Goal: Task Accomplishment & Management: Manage account settings

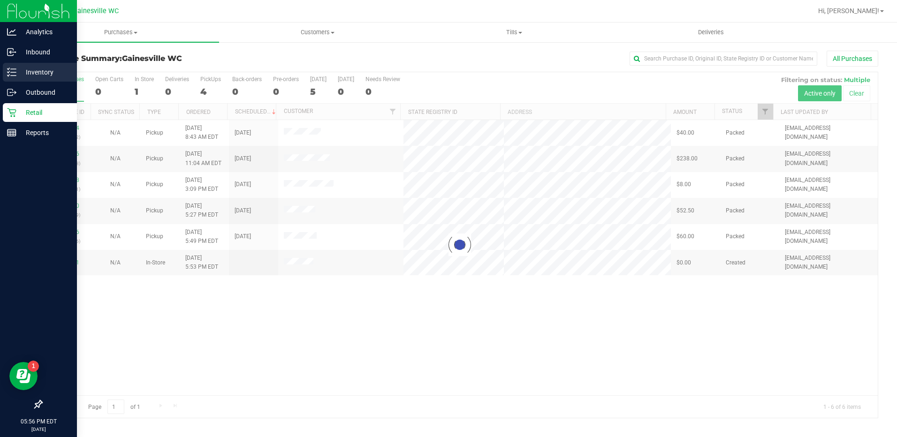
click at [33, 76] on p "Inventory" at bounding box center [44, 72] width 56 height 11
click at [43, 75] on p "Inventory" at bounding box center [44, 72] width 56 height 11
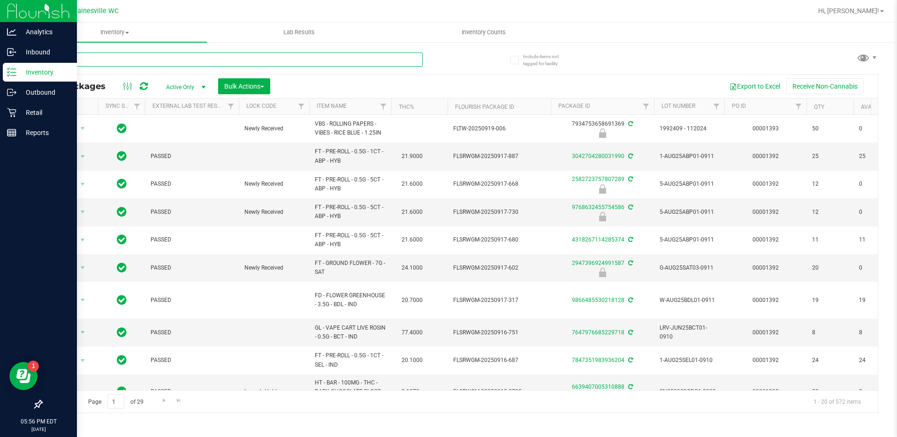
click at [135, 61] on input "text" at bounding box center [231, 60] width 381 height 14
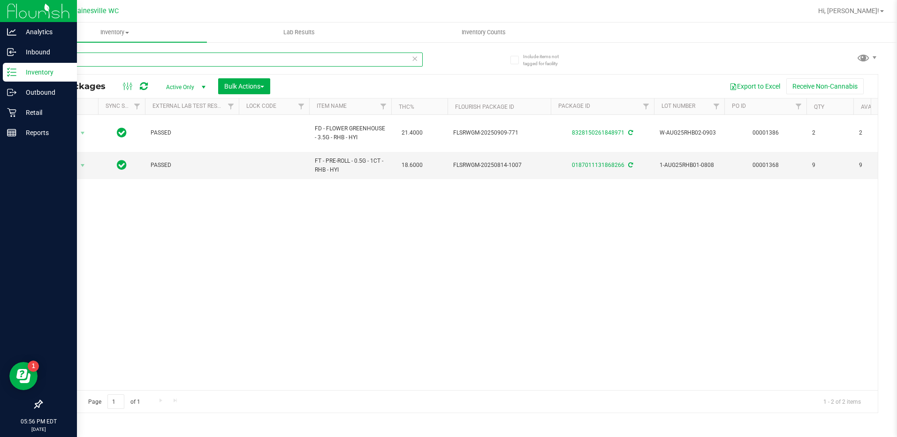
type input "RHB"
click at [16, 110] on p "Retail" at bounding box center [44, 112] width 56 height 11
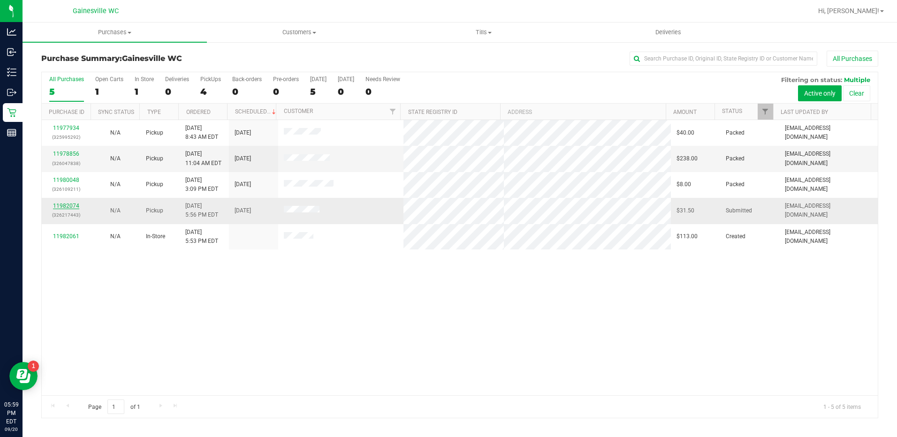
click at [70, 204] on link "11982074" at bounding box center [66, 206] width 26 height 7
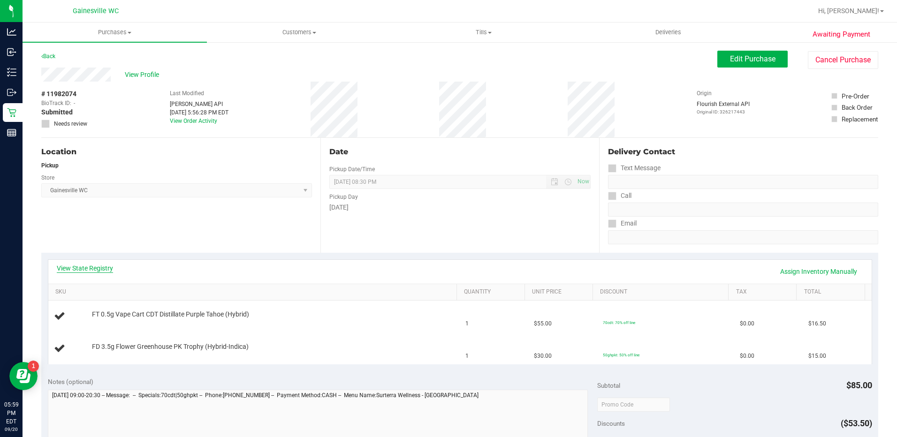
click at [90, 268] on link "View State Registry" at bounding box center [85, 268] width 56 height 9
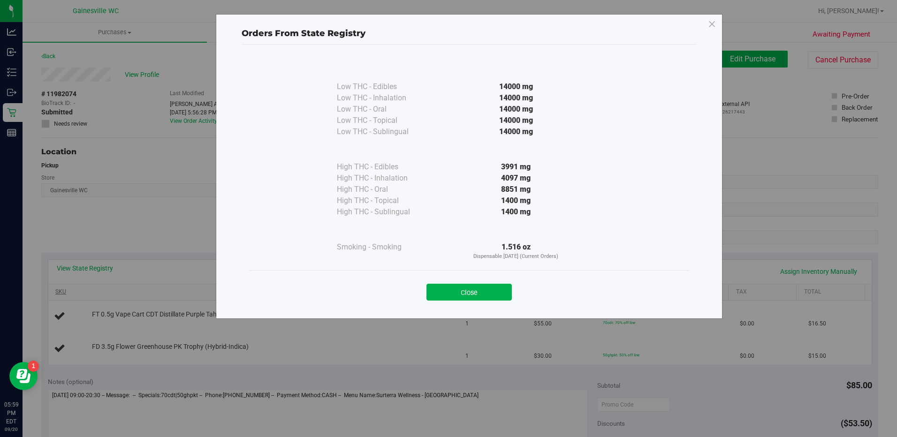
drag, startPoint x: 470, startPoint y: 288, endPoint x: 432, endPoint y: 290, distance: 37.1
click at [469, 288] on button "Close" at bounding box center [468, 292] width 85 height 17
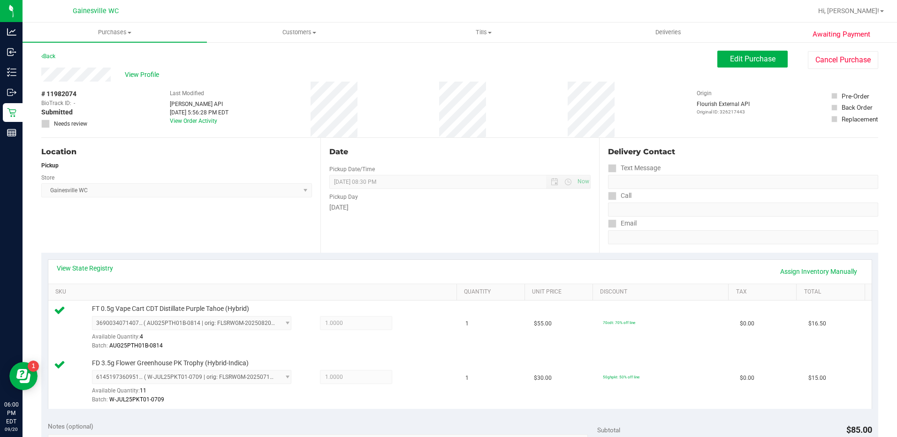
scroll to position [328, 0]
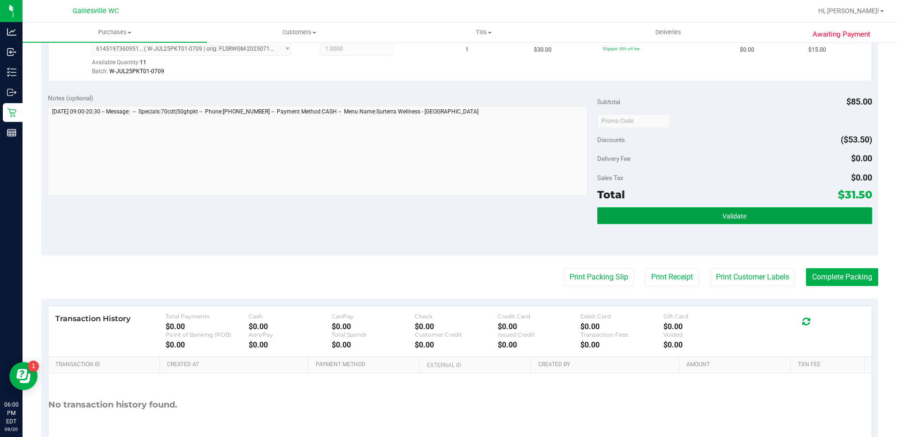
click at [684, 215] on button "Validate" at bounding box center [734, 215] width 275 height 17
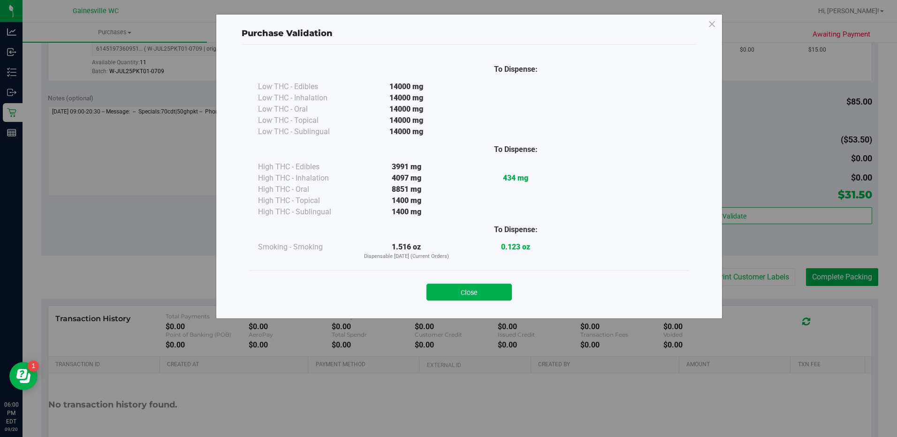
drag, startPoint x: 452, startPoint y: 289, endPoint x: 462, endPoint y: 289, distance: 9.4
click at [453, 289] on button "Close" at bounding box center [468, 292] width 85 height 17
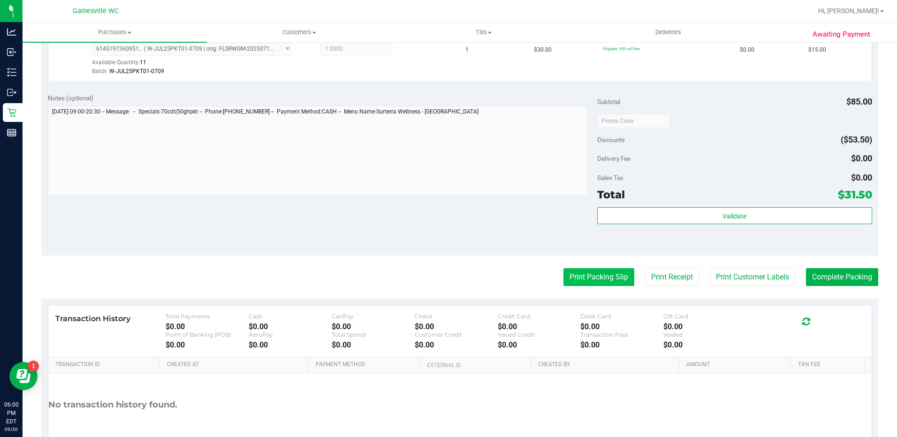
click at [604, 276] on button "Print Packing Slip" at bounding box center [598, 277] width 71 height 18
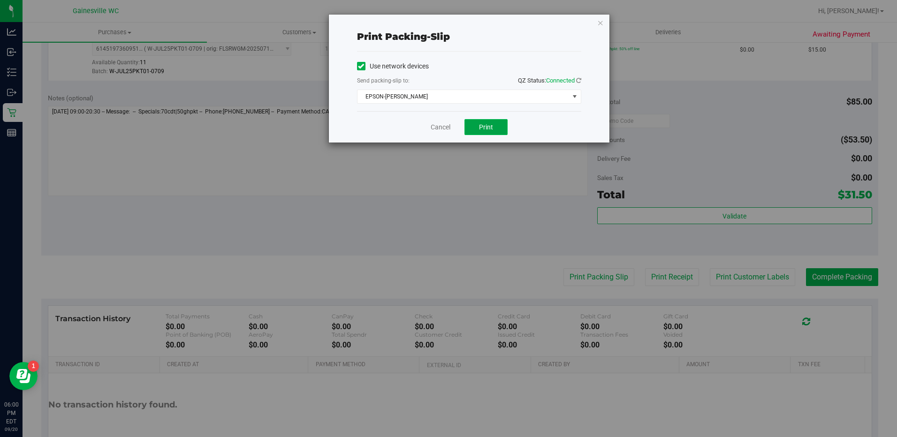
click at [497, 125] on button "Print" at bounding box center [485, 127] width 43 height 16
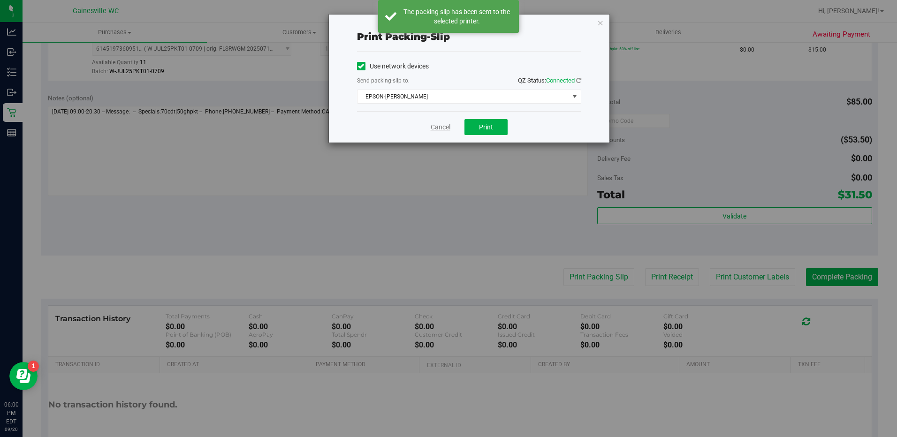
click at [436, 126] on link "Cancel" at bounding box center [441, 127] width 20 height 10
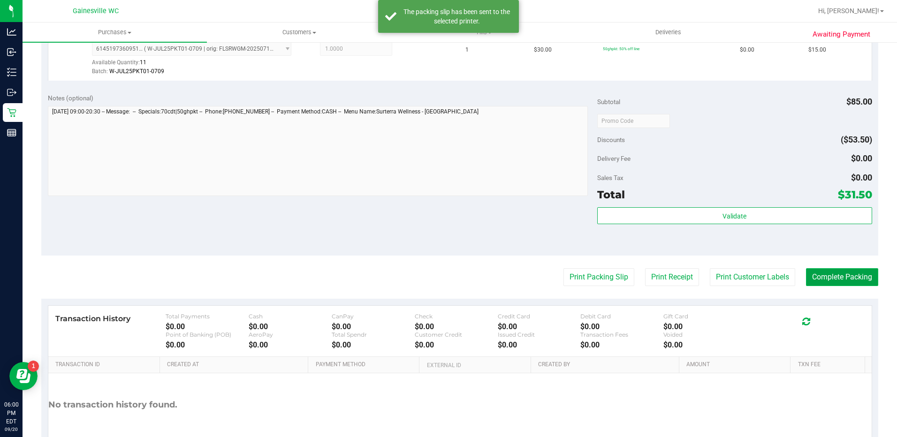
click at [848, 276] on button "Complete Packing" at bounding box center [842, 277] width 72 height 18
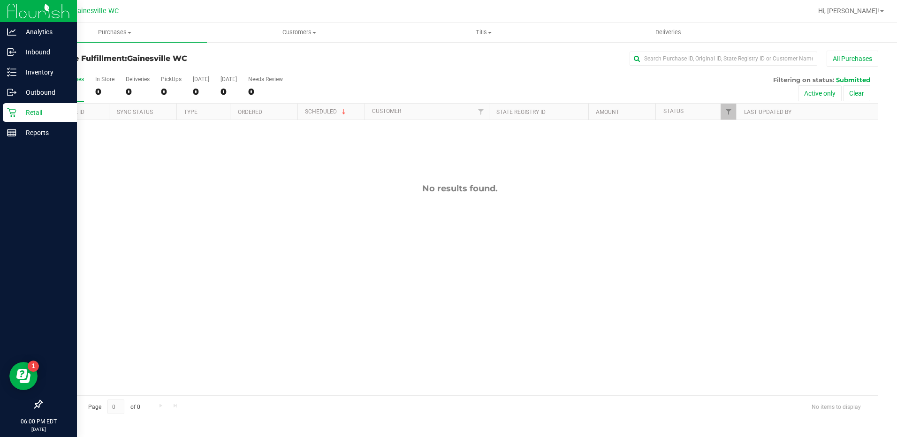
click at [26, 119] on div "Retail" at bounding box center [40, 112] width 74 height 19
